Goal: Task Accomplishment & Management: Manage account settings

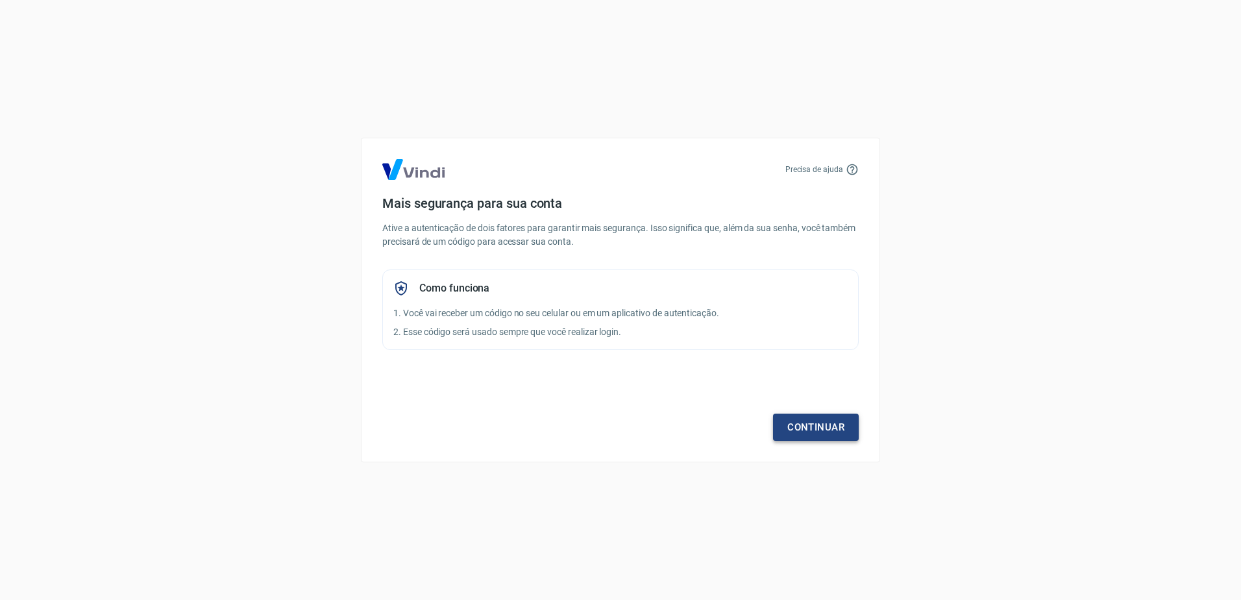
click at [822, 417] on link "Continuar" at bounding box center [816, 426] width 86 height 27
click at [829, 425] on link "Continuar" at bounding box center [816, 426] width 86 height 27
